Goal: Transaction & Acquisition: Book appointment/travel/reservation

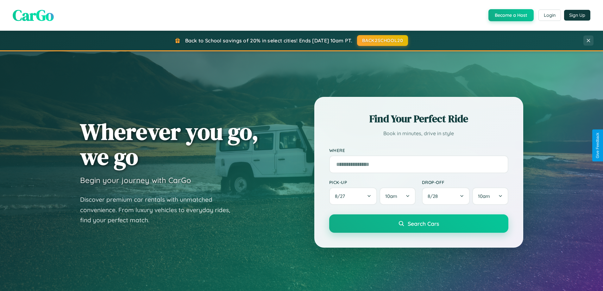
scroll to position [1218, 0]
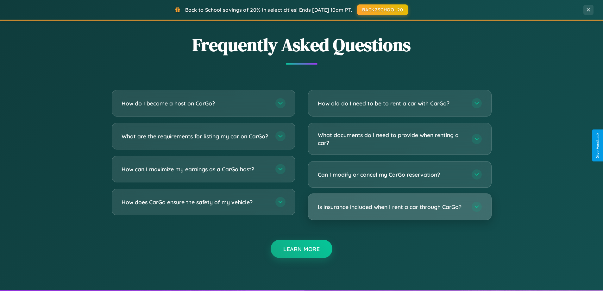
click at [399, 207] on h3 "Is insurance included when I rent a car through CarGo?" at bounding box center [391, 207] width 147 height 8
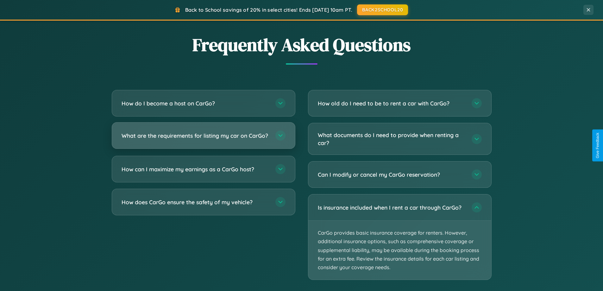
click at [203, 138] on h3 "What are the requirements for listing my car on CarGo?" at bounding box center [195, 136] width 147 height 8
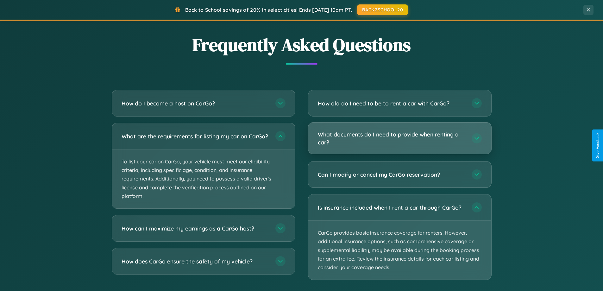
click at [399, 138] on h3 "What documents do I need to provide when renting a car?" at bounding box center [391, 138] width 147 height 16
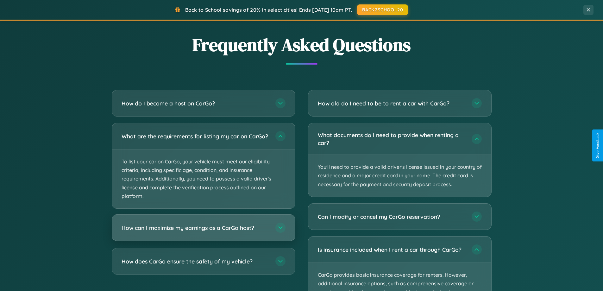
click at [203, 232] on h3 "How can I maximize my earnings as a CarGo host?" at bounding box center [195, 228] width 147 height 8
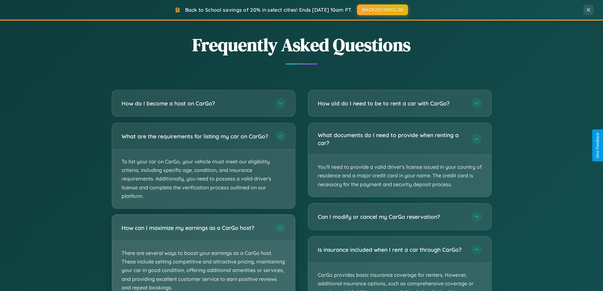
click at [203, 255] on p "There are several ways to boost your earnings as a CarGo host. These include se…" at bounding box center [203, 270] width 183 height 59
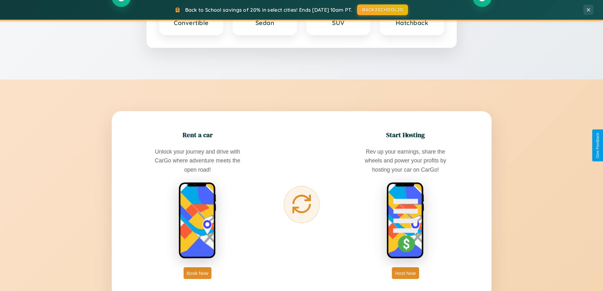
scroll to position [19, 0]
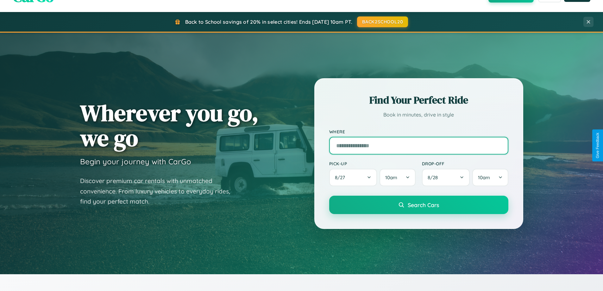
click at [418, 145] on input "text" at bounding box center [418, 146] width 179 height 18
type input "******"
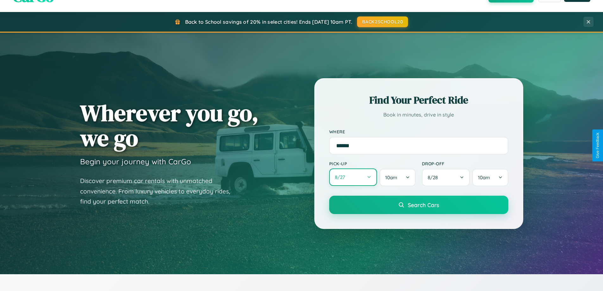
click at [353, 177] on button "8 / 27" at bounding box center [353, 176] width 48 height 17
select select "*"
select select "****"
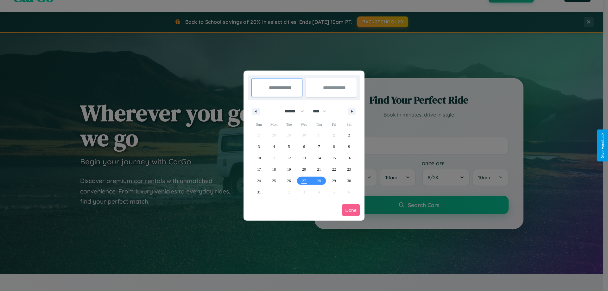
click at [291, 111] on select "******* ******** ***** ***** *** **** **** ****** ********* ******* ******** **…" at bounding box center [292, 111] width 27 height 10
select select "*"
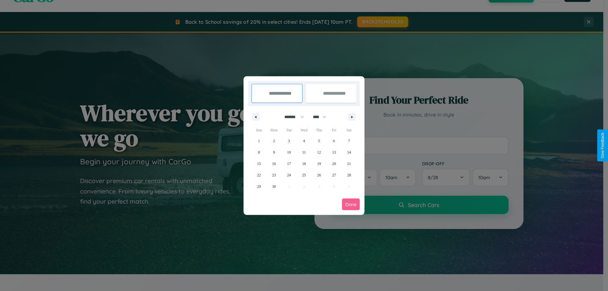
drag, startPoint x: 322, startPoint y: 117, endPoint x: 304, endPoint y: 127, distance: 21.0
click at [322, 117] on select "**** **** **** **** **** **** **** **** **** **** **** **** **** **** **** ****…" at bounding box center [319, 117] width 19 height 10
select select "****"
click at [334, 152] on span "12" at bounding box center [334, 152] width 4 height 11
type input "**********"
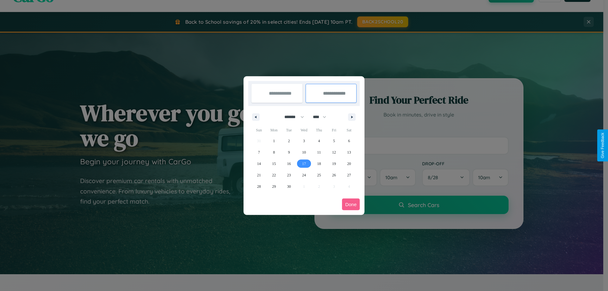
click at [303, 163] on span "17" at bounding box center [304, 163] width 4 height 11
type input "**********"
click at [351, 204] on button "Done" at bounding box center [351, 204] width 18 height 12
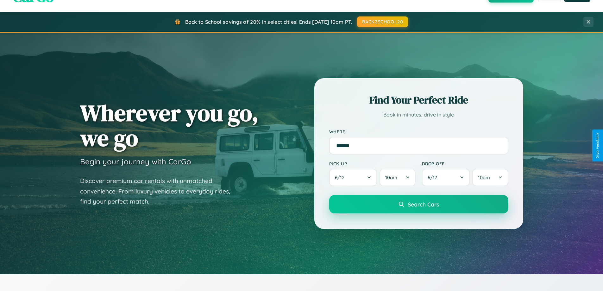
click at [418, 204] on span "Search Cars" at bounding box center [423, 204] width 31 height 7
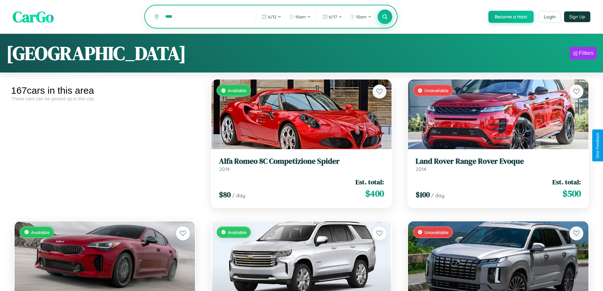
type input "****"
click at [385, 17] on icon at bounding box center [385, 17] width 6 height 6
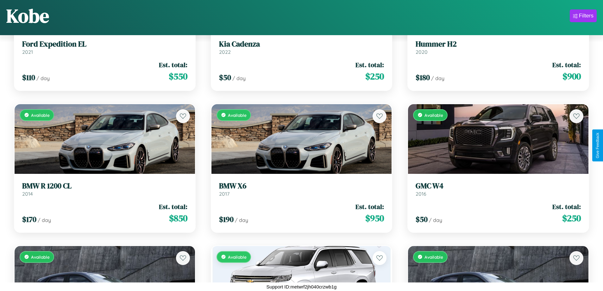
scroll to position [5899, 0]
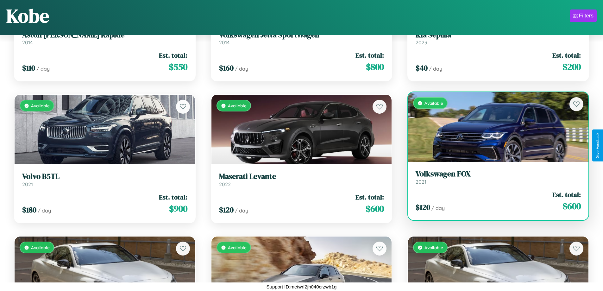
click at [494, 127] on div "Available" at bounding box center [498, 127] width 180 height 70
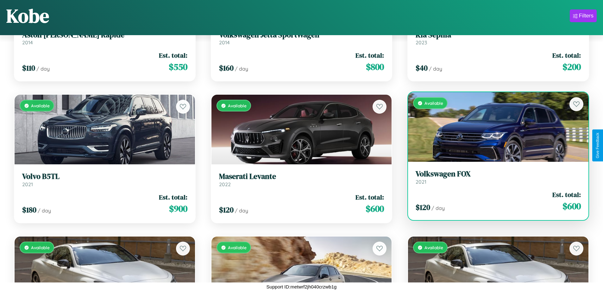
click at [494, 127] on div "Available" at bounding box center [498, 127] width 180 height 70
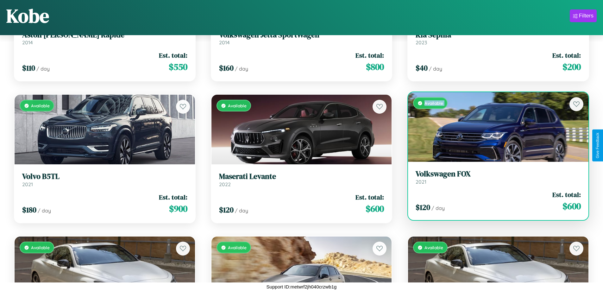
click at [494, 127] on div "Available" at bounding box center [498, 127] width 180 height 70
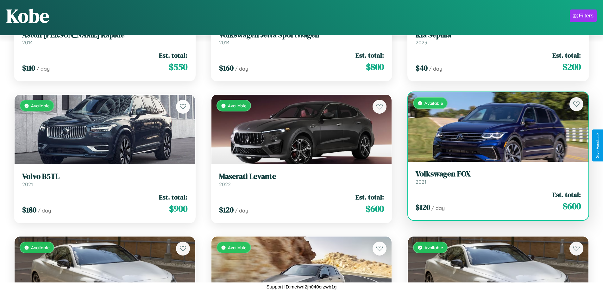
click at [494, 127] on div "Available" at bounding box center [498, 127] width 180 height 70
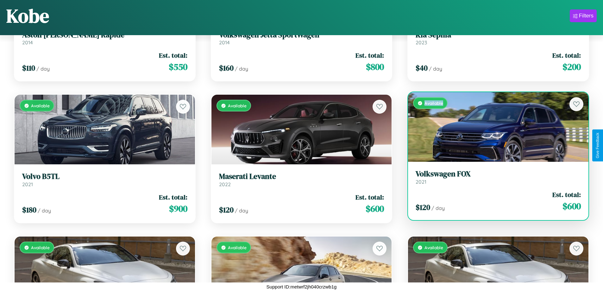
click at [494, 127] on div "Available" at bounding box center [498, 127] width 180 height 70
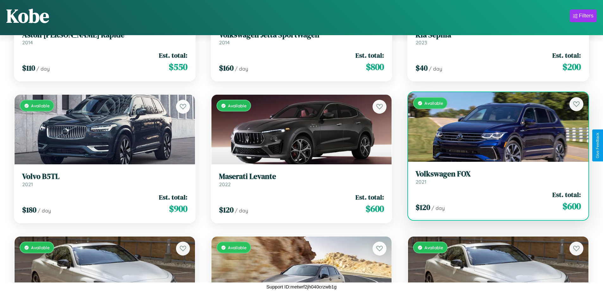
click at [494, 177] on h3 "Volkswagen FOX" at bounding box center [498, 173] width 165 height 9
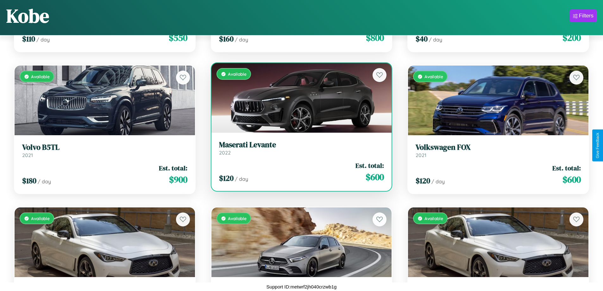
scroll to position [6608, 0]
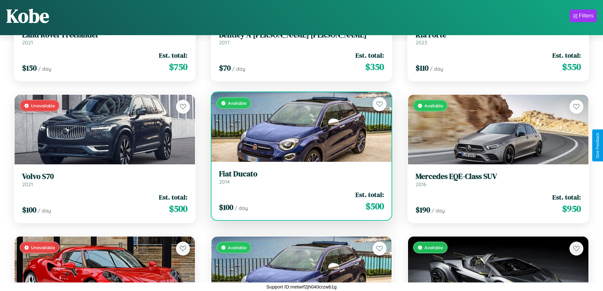
click at [299, 177] on h3 "Fiat Ducato" at bounding box center [301, 173] width 165 height 9
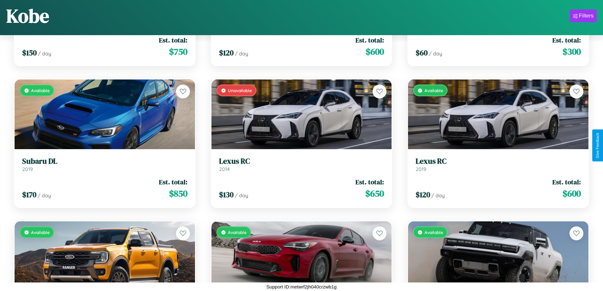
scroll to position [4482, 0]
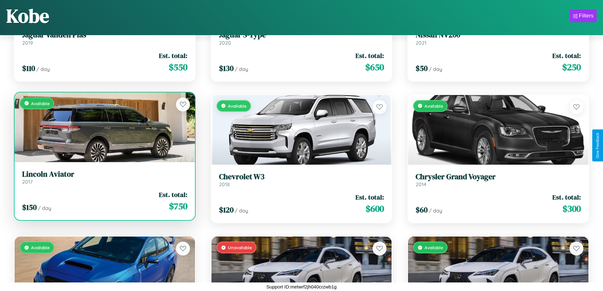
click at [104, 179] on link "Lincoln Aviator 2017" at bounding box center [104, 178] width 165 height 16
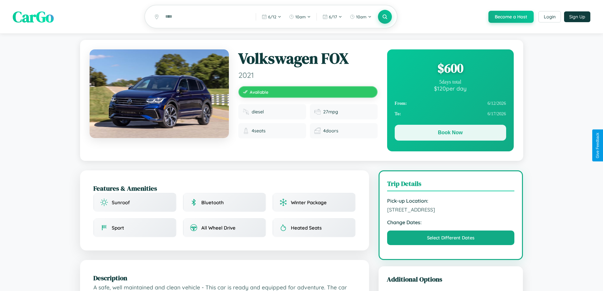
click at [450, 134] on button "Book Now" at bounding box center [450, 133] width 111 height 16
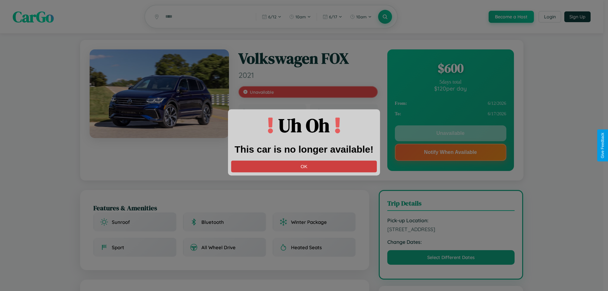
click at [304, 166] on button "OK" at bounding box center [304, 166] width 146 height 12
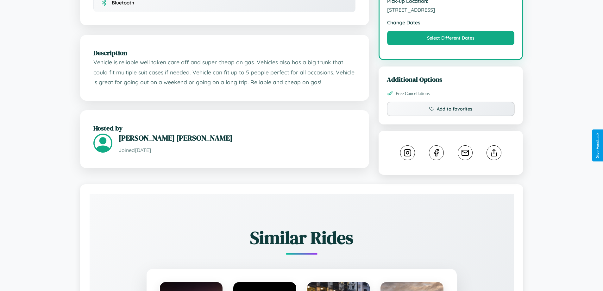
scroll to position [208, 0]
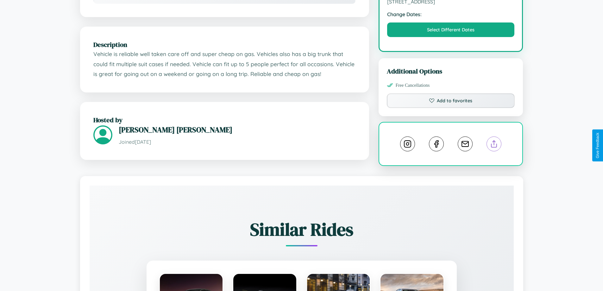
click at [494, 145] on line at bounding box center [494, 143] width 0 height 4
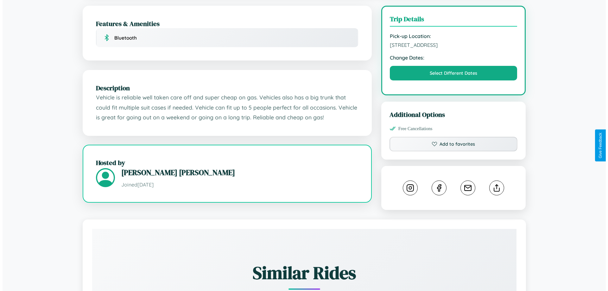
scroll to position [164, 0]
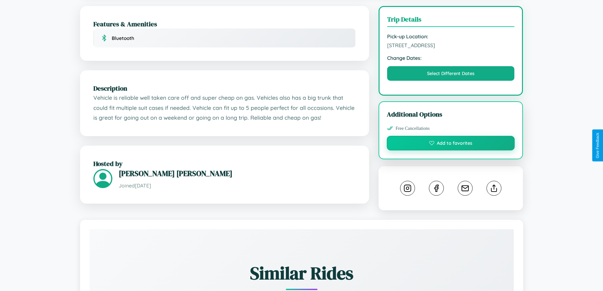
click at [451, 145] on button "Add to favorites" at bounding box center [451, 143] width 128 height 15
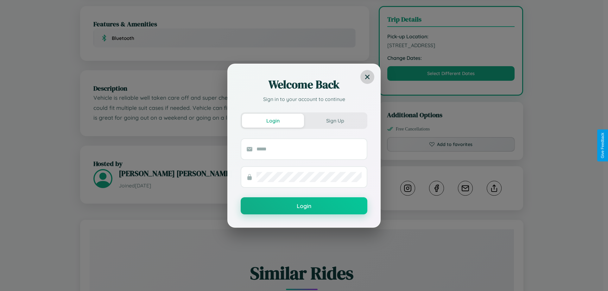
click at [367, 77] on icon at bounding box center [367, 76] width 4 height 4
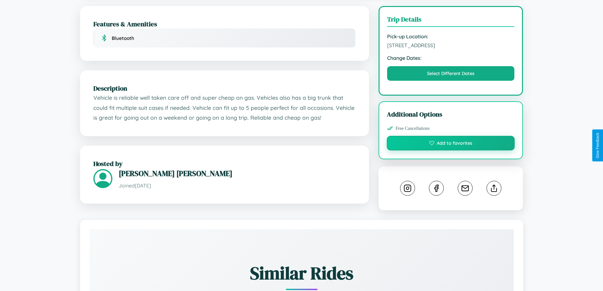
click at [451, 144] on button "Add to favorites" at bounding box center [451, 143] width 128 height 15
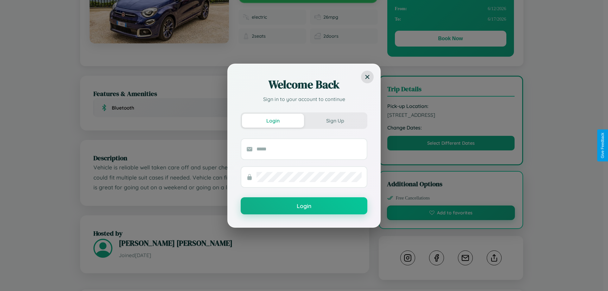
scroll to position [65, 0]
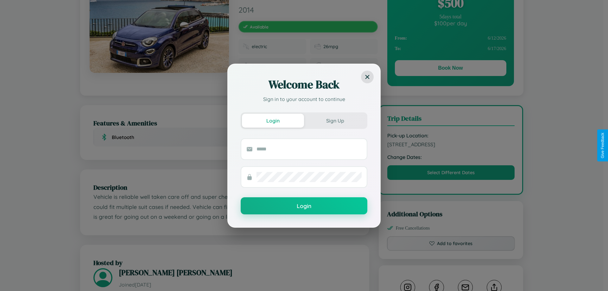
click at [451, 145] on div "Welcome Back Sign in to your account to continue Login Sign Up Login" at bounding box center [304, 145] width 608 height 291
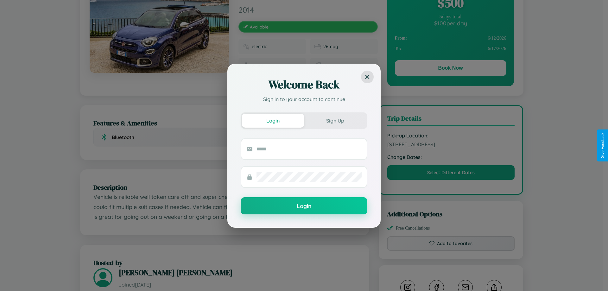
click at [451, 145] on div "Welcome Back Sign in to your account to continue Login Sign Up Login" at bounding box center [304, 145] width 608 height 291
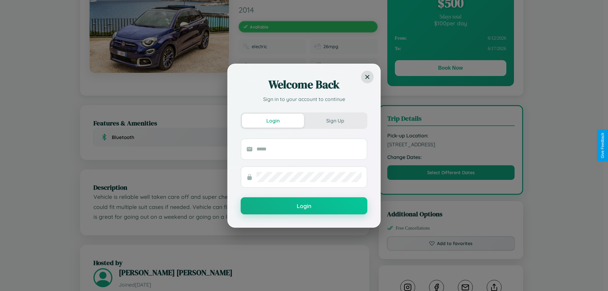
click at [451, 145] on div "Welcome Back Sign in to your account to continue Login Sign Up Login" at bounding box center [304, 145] width 608 height 291
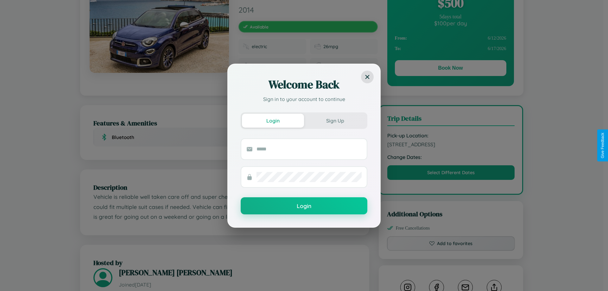
click at [451, 145] on div "Welcome Back Sign in to your account to continue Login Sign Up Login" at bounding box center [304, 145] width 608 height 291
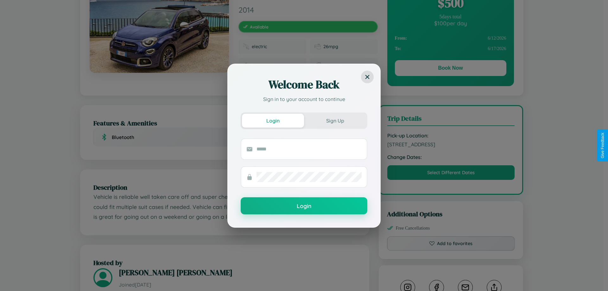
click at [451, 145] on div "Welcome Back Sign in to your account to continue Login Sign Up Login" at bounding box center [304, 145] width 608 height 291
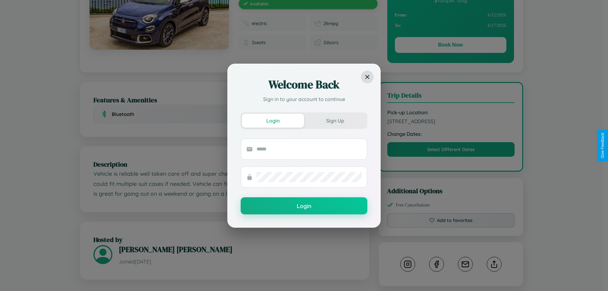
scroll to position [352, 0]
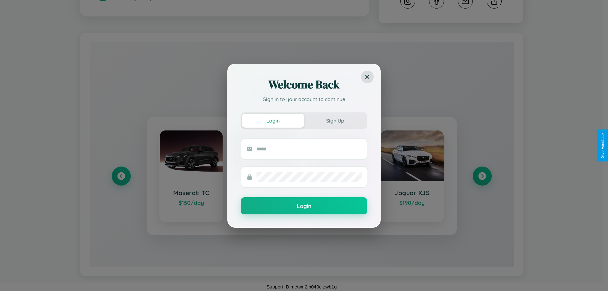
click at [482, 176] on div "Welcome Back Sign in to your account to continue Login Sign Up Login" at bounding box center [304, 145] width 608 height 291
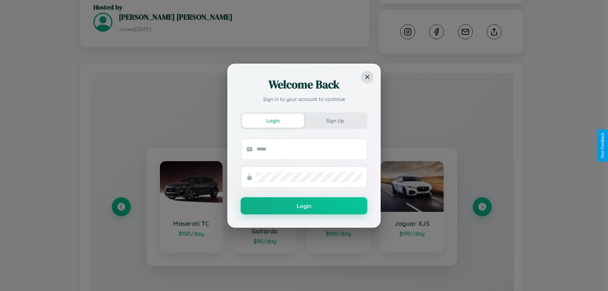
scroll to position [0, 0]
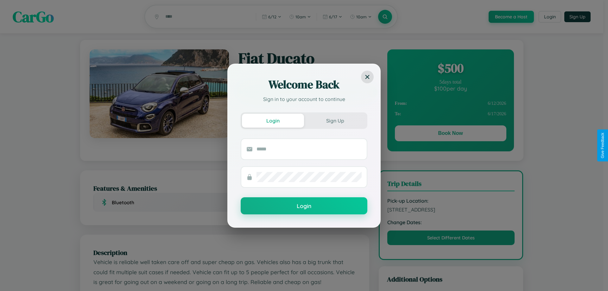
click at [450, 134] on div "Welcome Back Sign in to your account to continue Login Sign Up Login" at bounding box center [304, 145] width 608 height 291
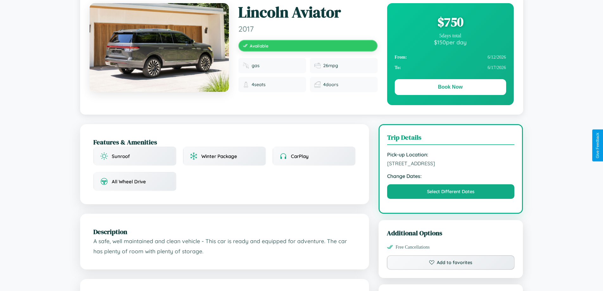
scroll to position [65, 0]
